Goal: Transaction & Acquisition: Purchase product/service

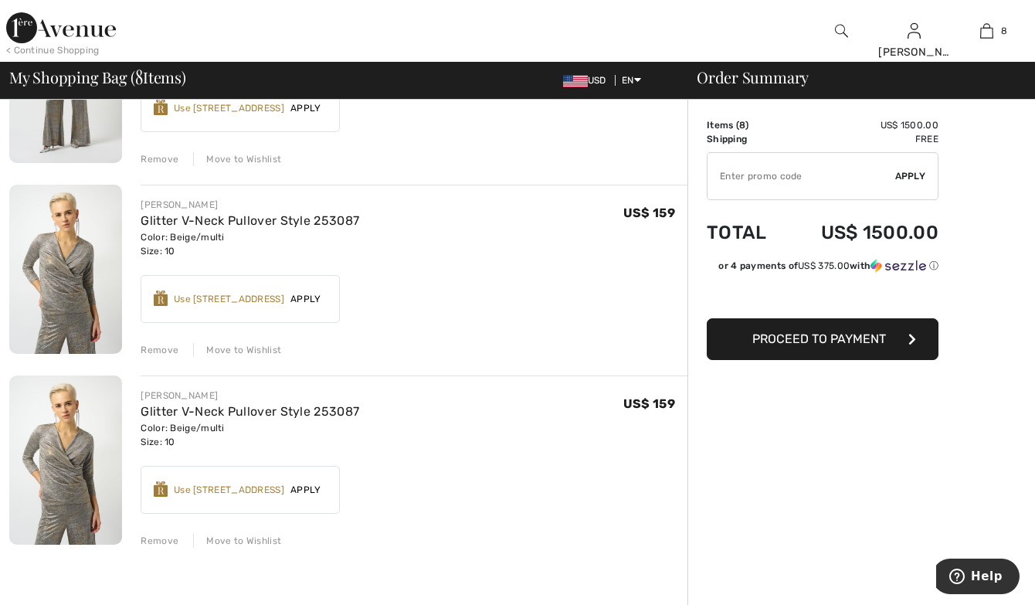
scroll to position [1159, 0]
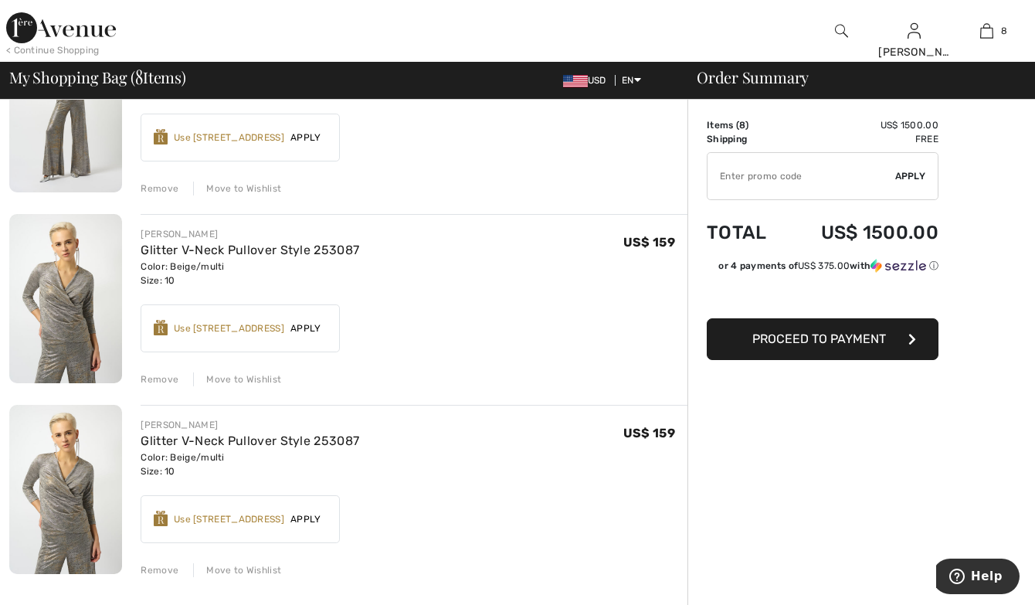
click at [164, 569] on div "Remove" at bounding box center [160, 570] width 38 height 14
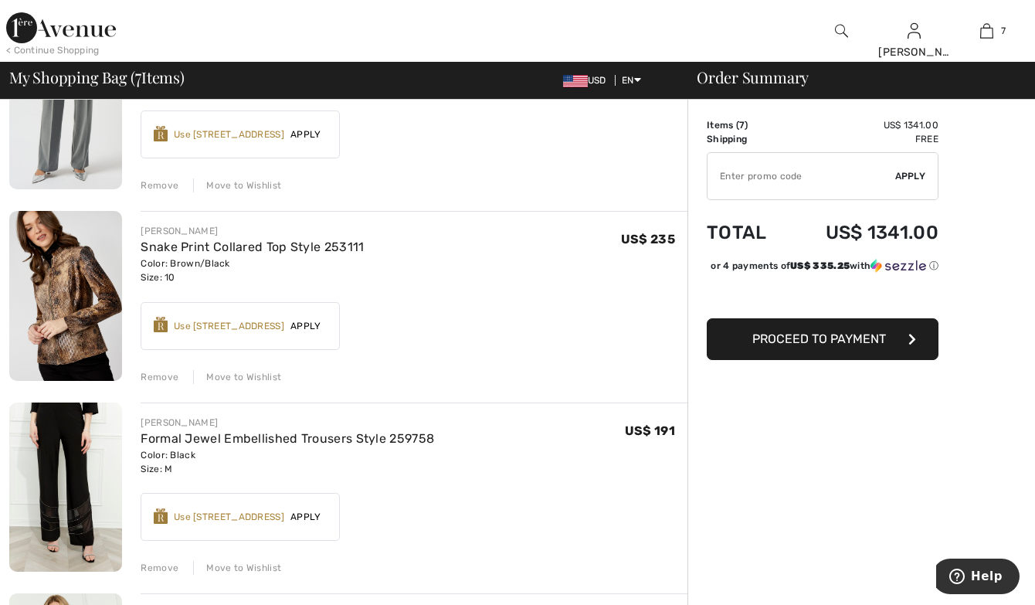
scroll to position [386, 0]
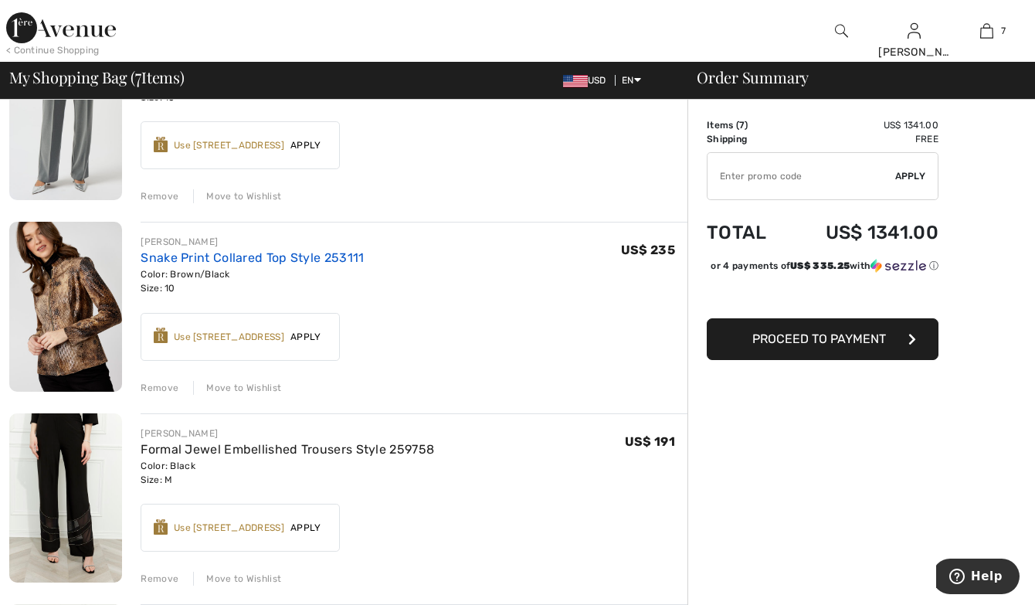
click at [158, 259] on link "Snake Print Collared Top Style 253111" at bounding box center [252, 257] width 223 height 15
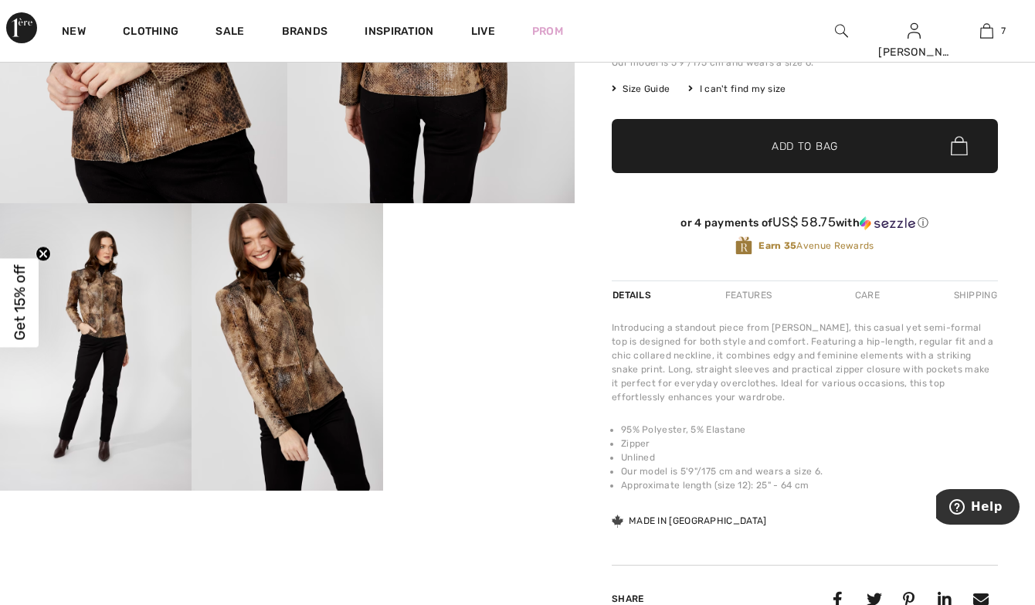
scroll to position [386, 0]
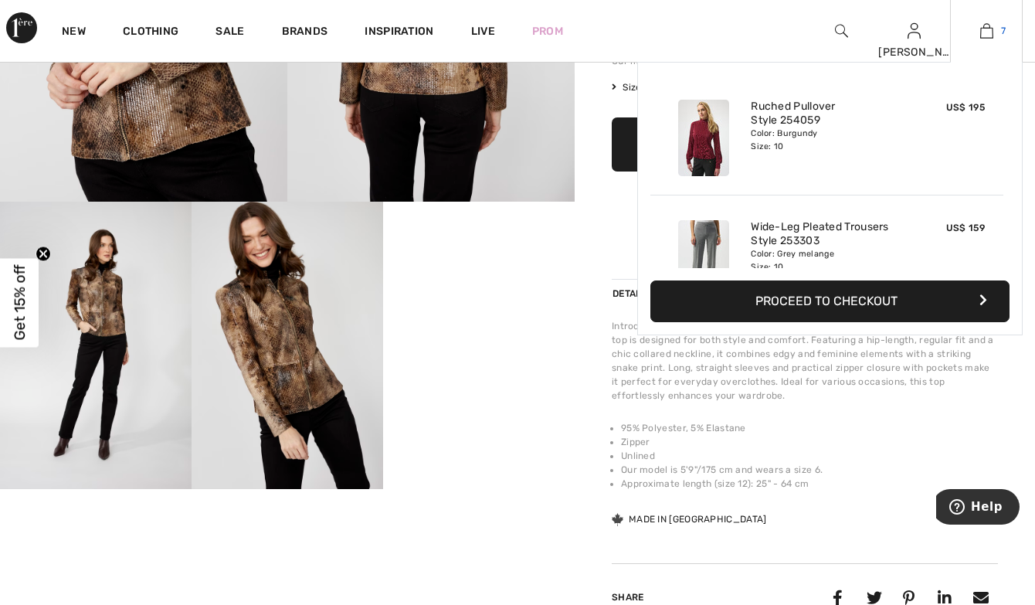
click at [981, 29] on img at bounding box center [986, 31] width 13 height 19
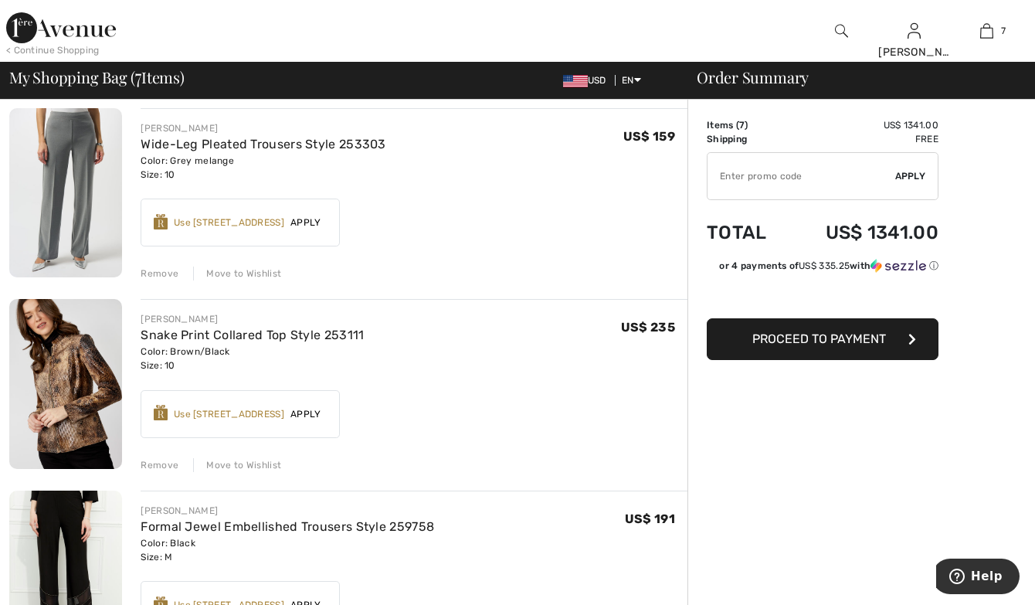
click at [164, 461] on div "Remove" at bounding box center [160, 465] width 38 height 14
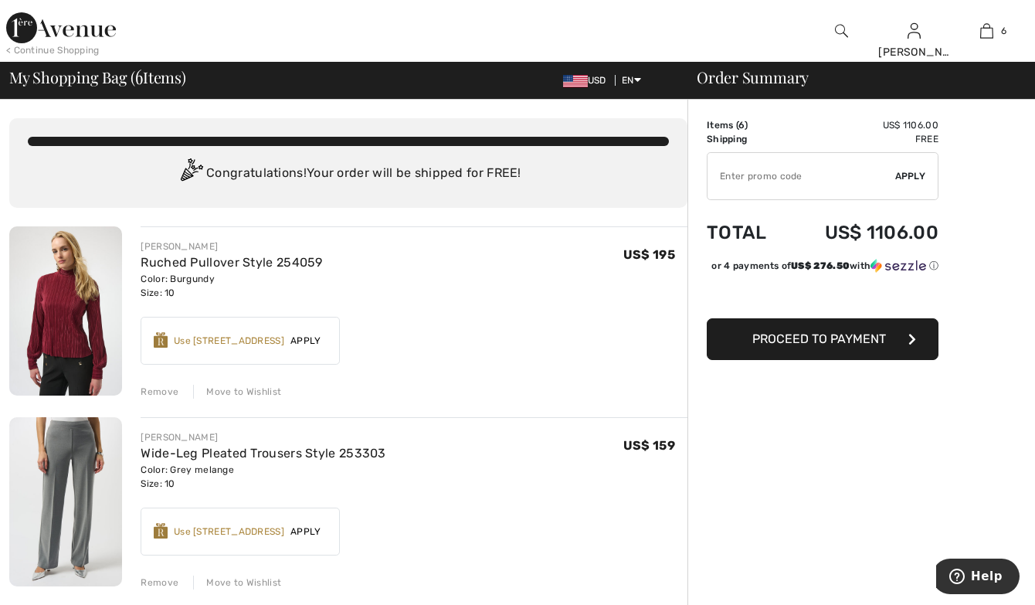
click at [837, 27] on img at bounding box center [841, 31] width 13 height 19
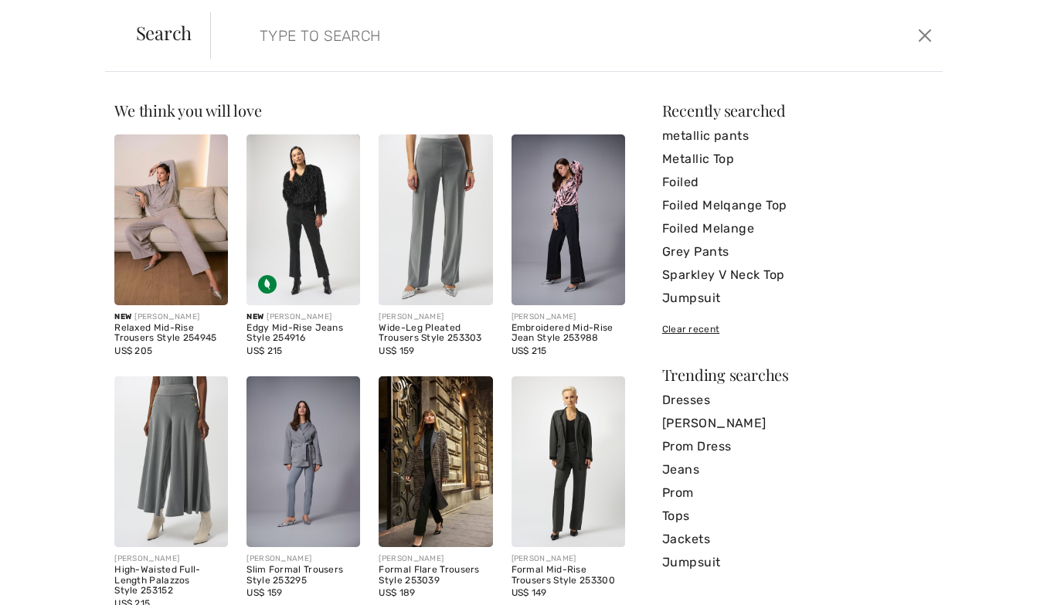
click at [260, 37] on input "search" at bounding box center [497, 35] width 498 height 46
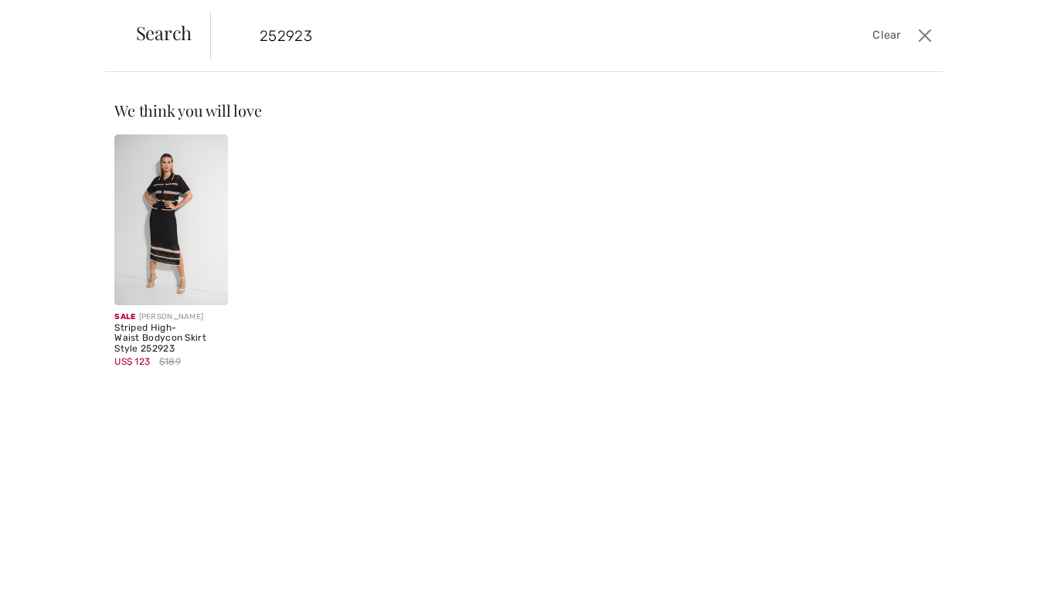
type input "252923"
click at [196, 206] on img at bounding box center [171, 219] width 114 height 171
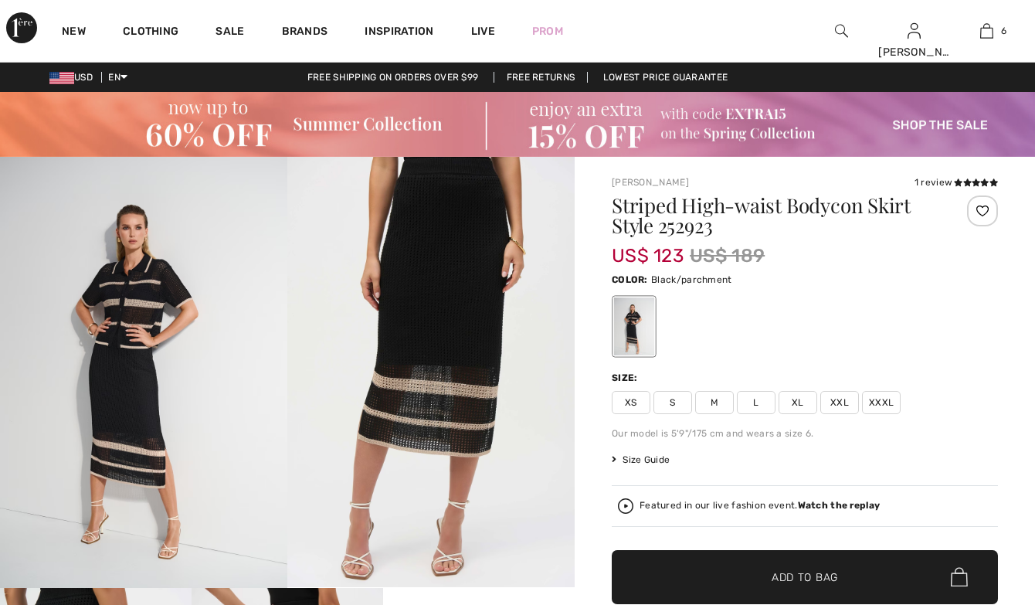
click at [717, 404] on span "M" at bounding box center [714, 402] width 39 height 23
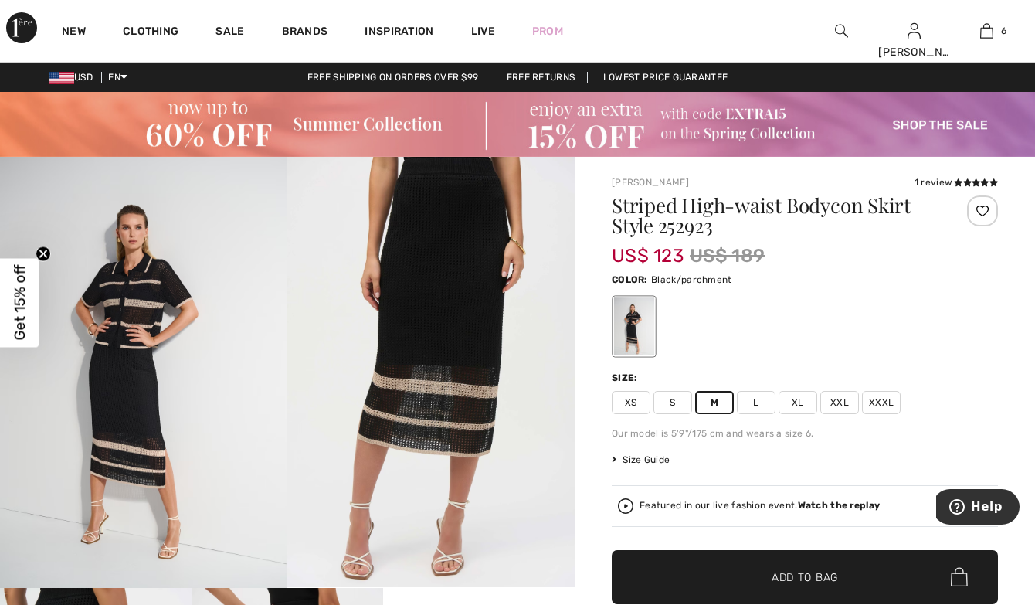
click at [747, 583] on span "✔ Added to Bag" at bounding box center [782, 577] width 94 height 16
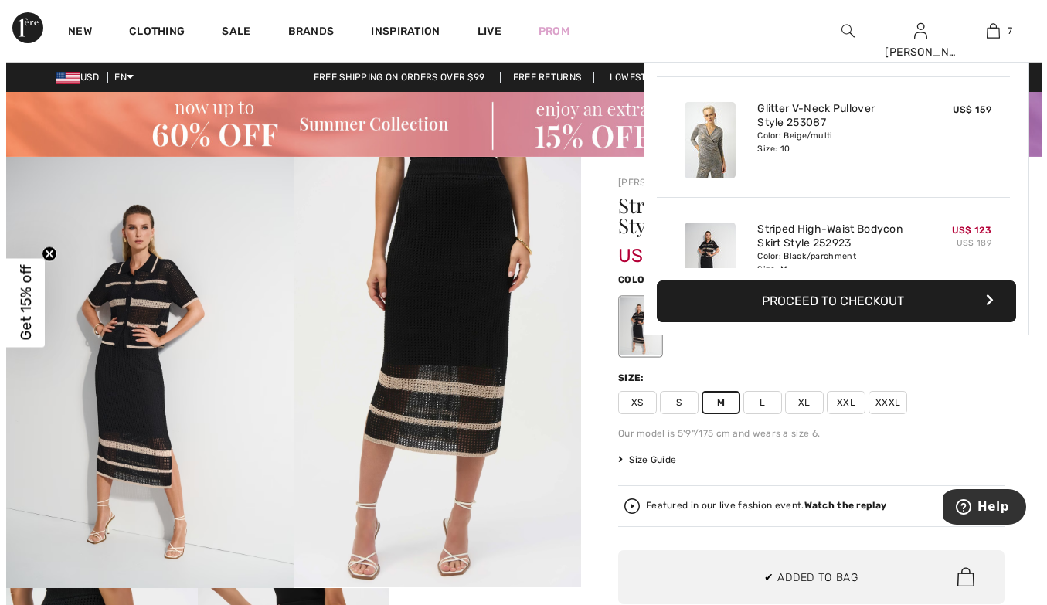
scroll to position [650, 0]
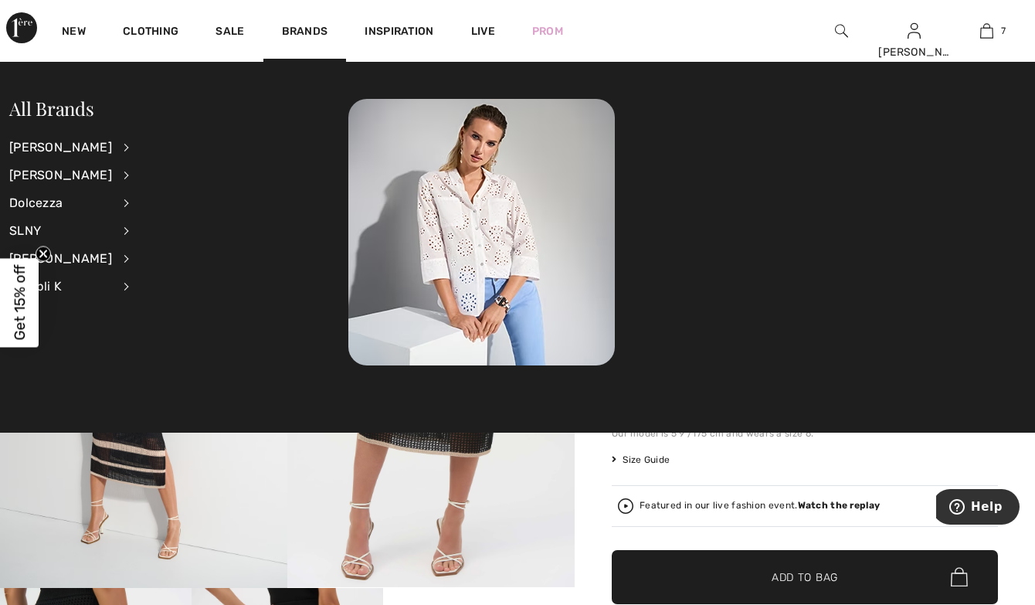
click at [843, 28] on img at bounding box center [841, 31] width 13 height 19
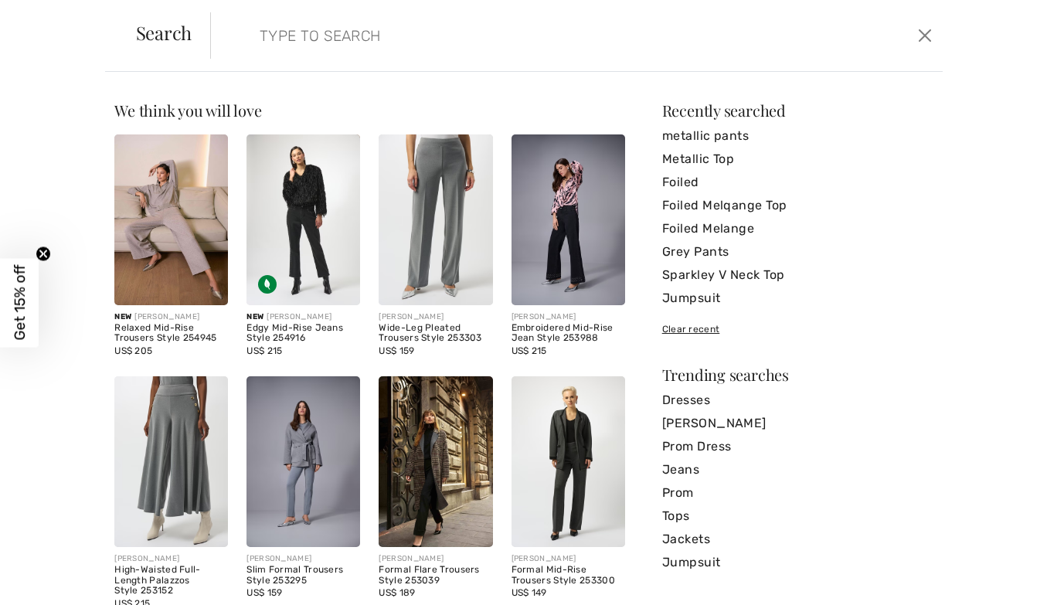
click at [264, 31] on input "search" at bounding box center [497, 35] width 498 height 46
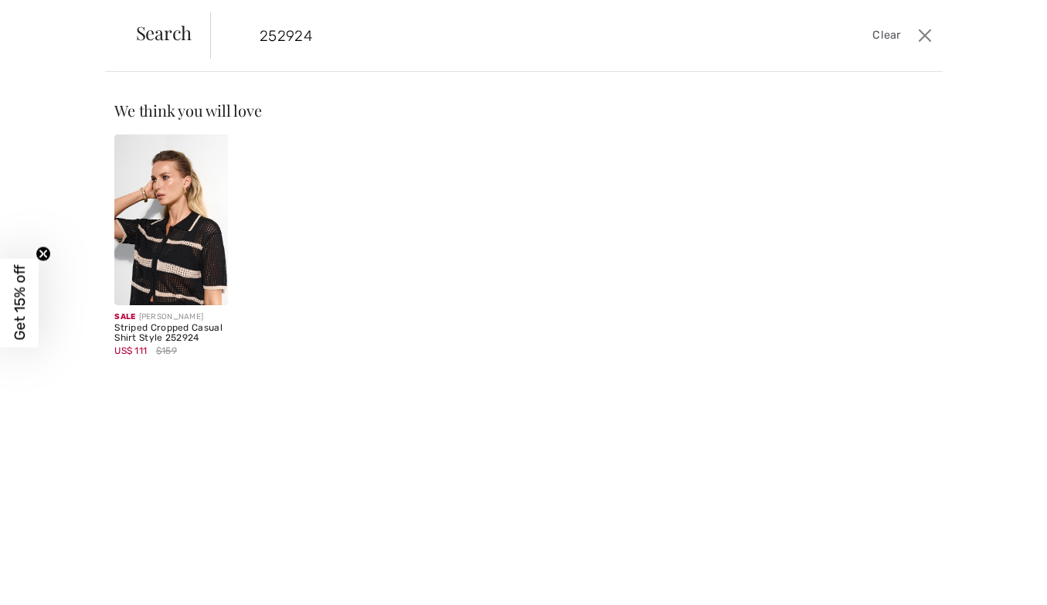
type input "252924"
click at [192, 204] on img at bounding box center [171, 219] width 114 height 171
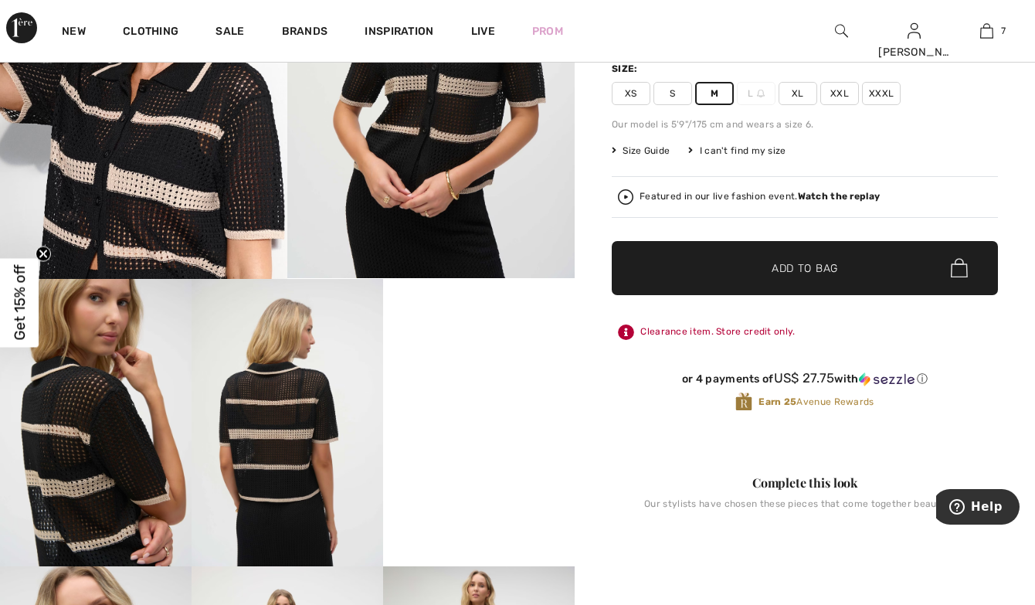
scroll to position [232, 0]
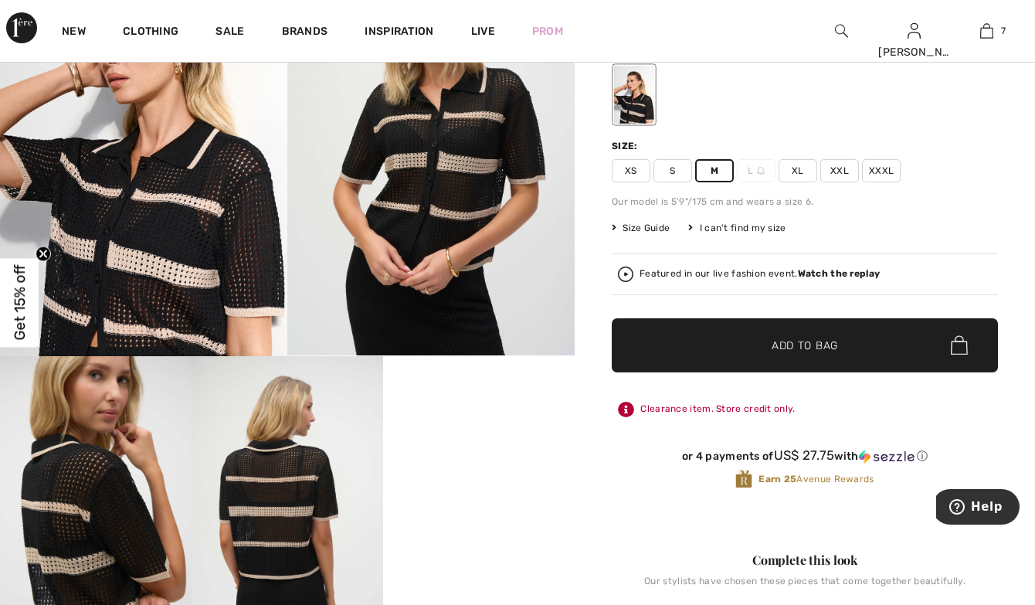
click at [742, 339] on span "✔ Added to Bag" at bounding box center [782, 345] width 94 height 16
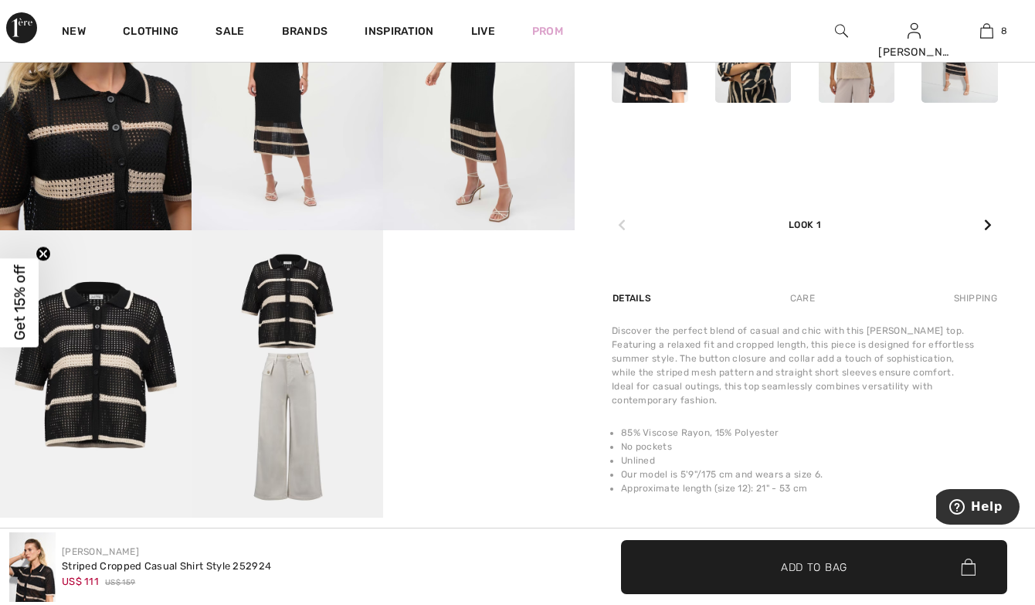
scroll to position [1004, 0]
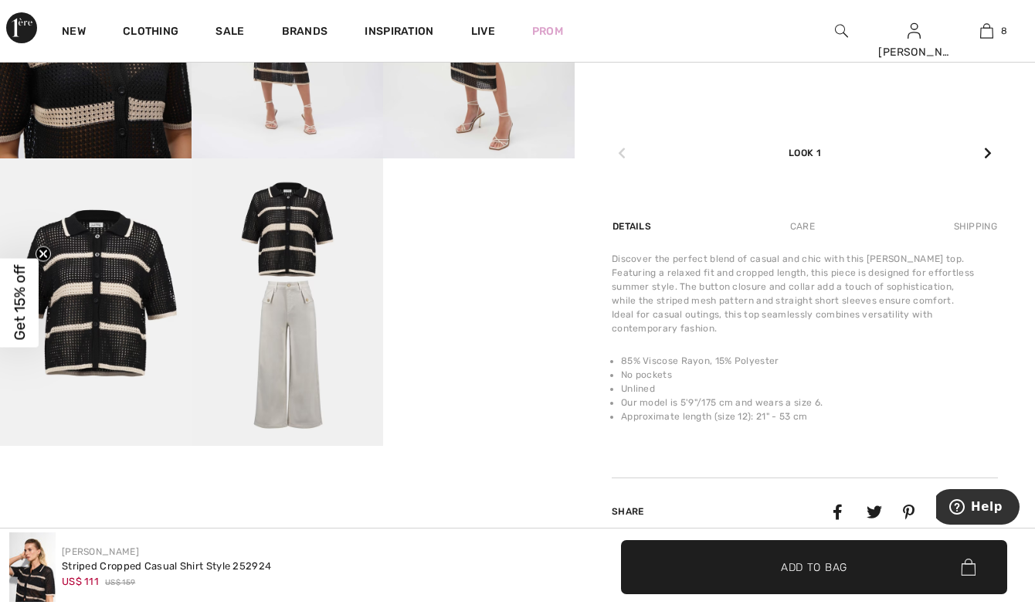
click at [802, 227] on div "Care" at bounding box center [802, 226] width 51 height 28
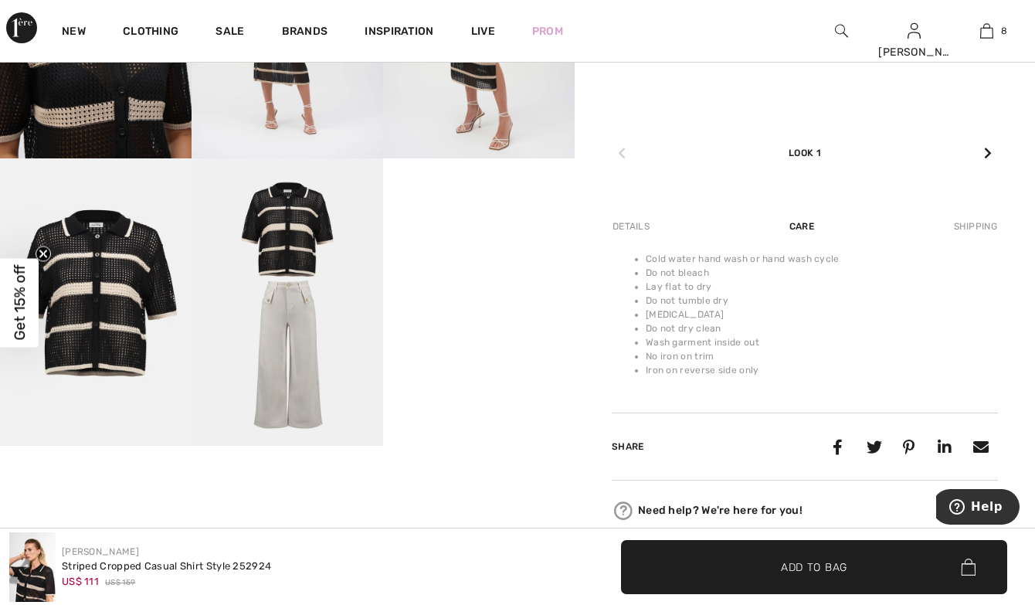
click at [296, 295] on img at bounding box center [288, 301] width 192 height 287
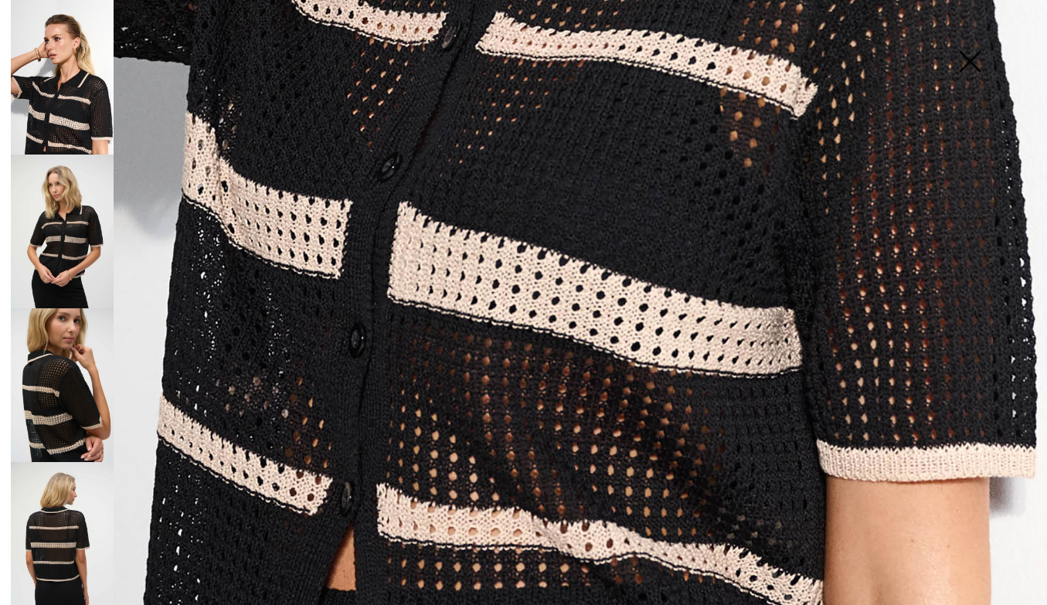
scroll to position [949, 0]
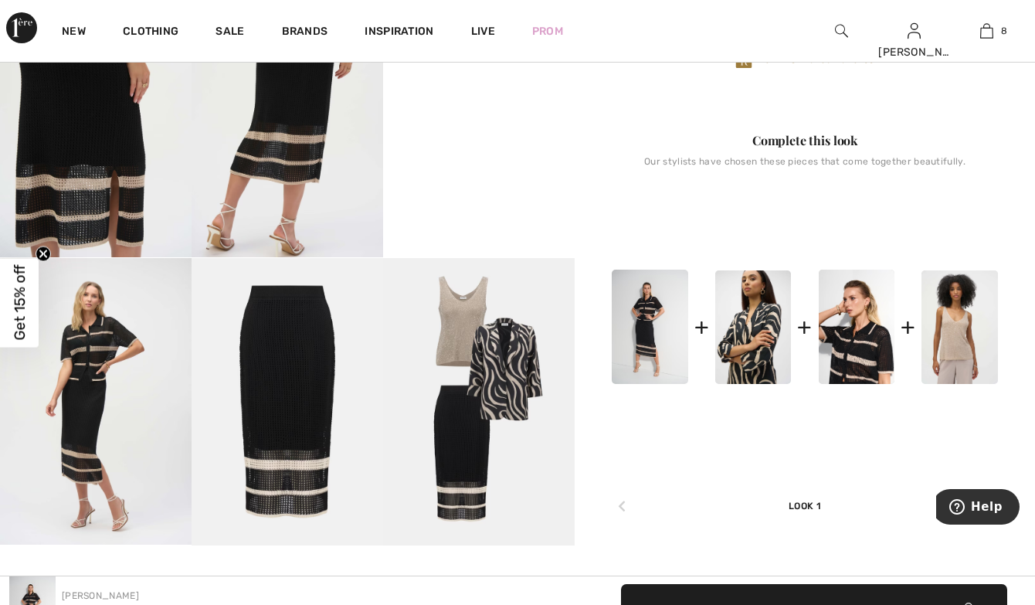
scroll to position [618, 0]
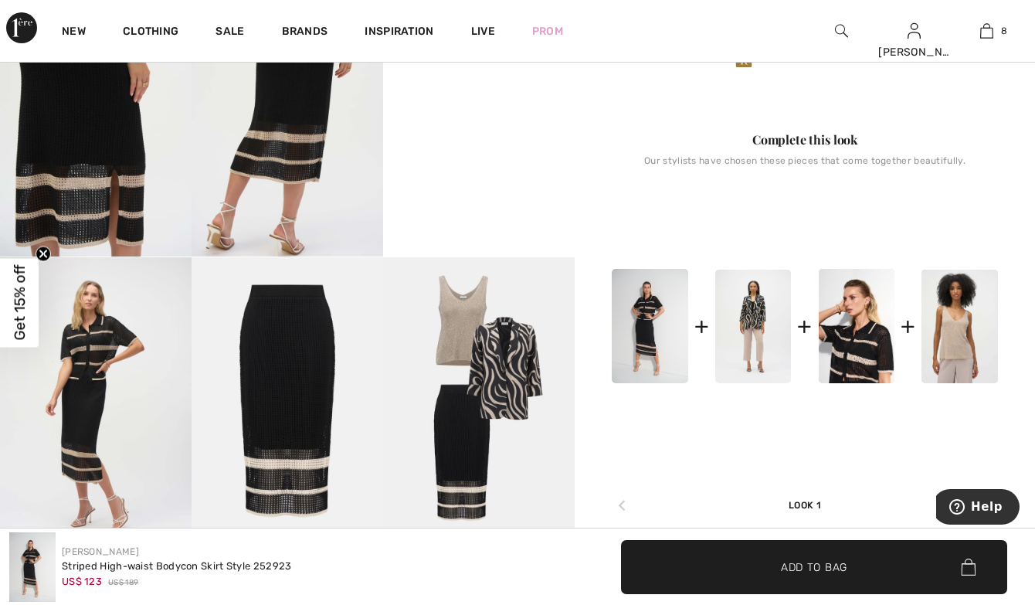
click at [748, 336] on img at bounding box center [753, 327] width 76 height 114
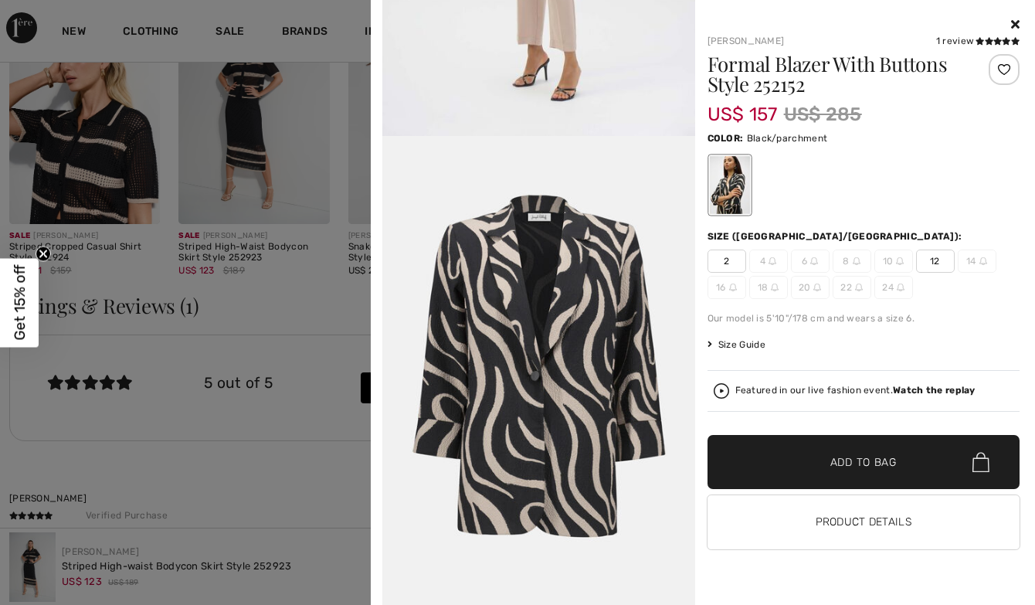
scroll to position [2318, 0]
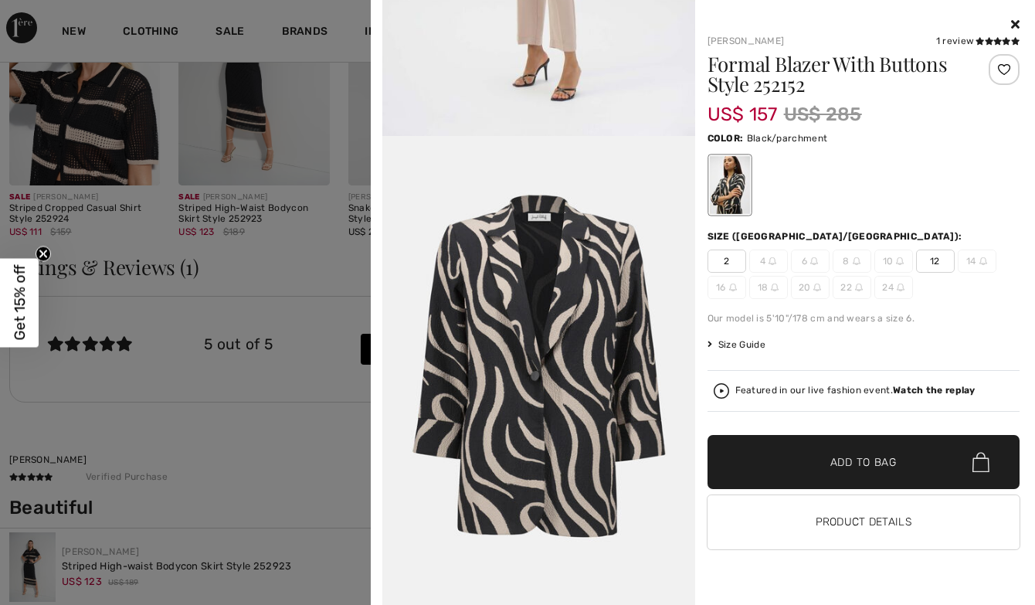
click at [1017, 21] on icon at bounding box center [1015, 24] width 8 height 12
